Goal: Navigation & Orientation: Find specific page/section

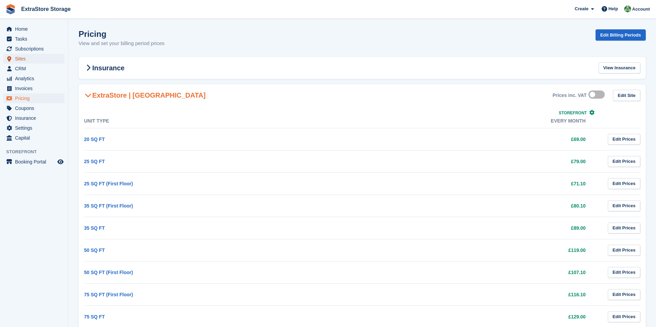
click at [25, 58] on span "Sites" at bounding box center [35, 59] width 41 height 10
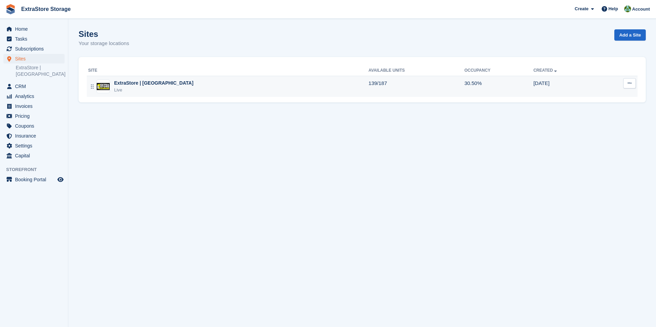
click at [192, 86] on div "ExtraStore | Belfast Live" at bounding box center [228, 87] width 281 height 14
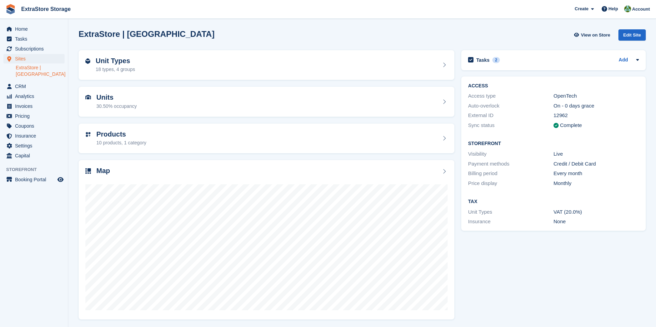
scroll to position [1, 0]
click at [584, 35] on span "View on Store" at bounding box center [595, 34] width 29 height 7
click at [23, 30] on span "Home" at bounding box center [35, 29] width 41 height 10
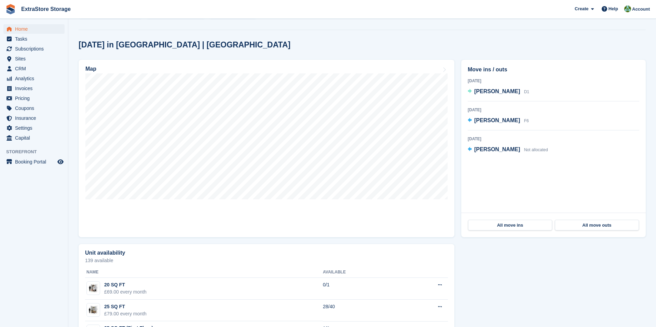
scroll to position [150, 0]
